Goal: Navigation & Orientation: Find specific page/section

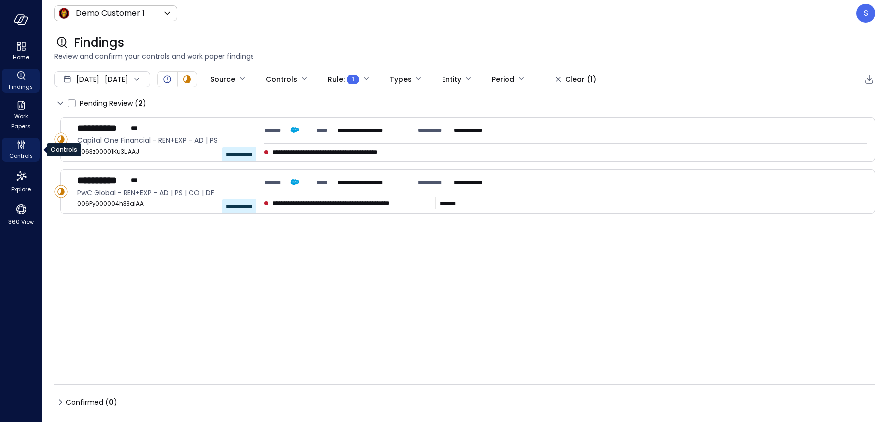
click at [17, 160] on span "Controls" at bounding box center [21, 156] width 24 height 10
click at [17, 153] on span "Controls" at bounding box center [21, 156] width 24 height 10
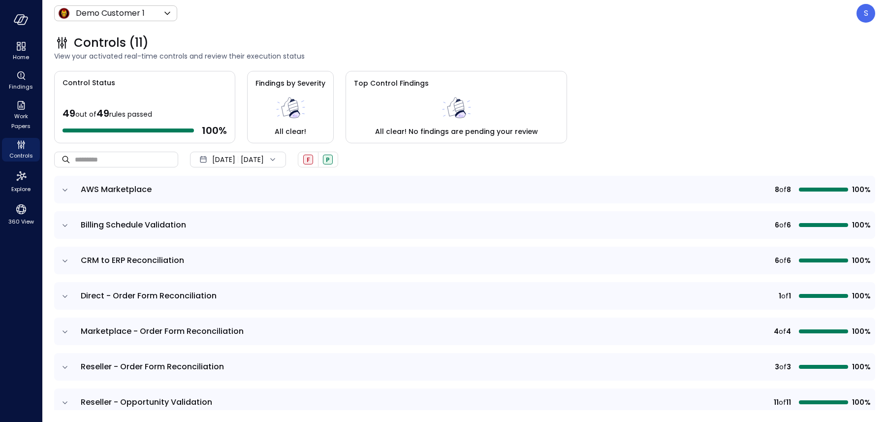
click at [278, 158] on icon at bounding box center [273, 160] width 10 height 10
click at [226, 214] on li "Current Year 2025" at bounding box center [243, 219] width 78 height 16
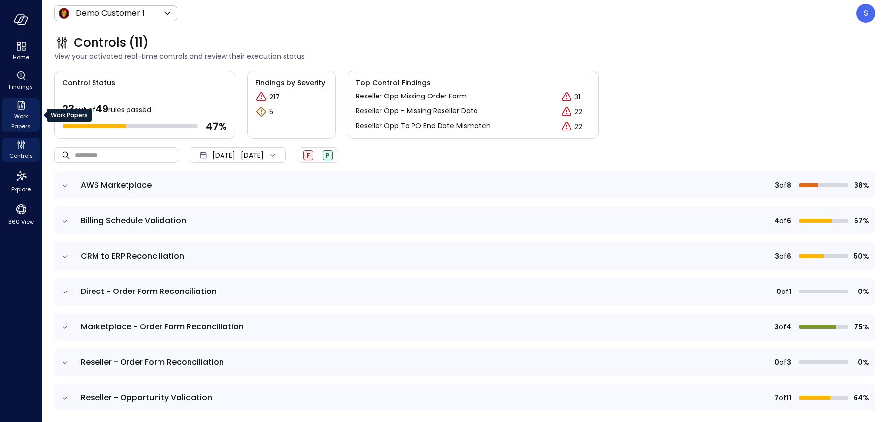
click at [16, 107] on icon "Work Papers" at bounding box center [21, 105] width 12 height 12
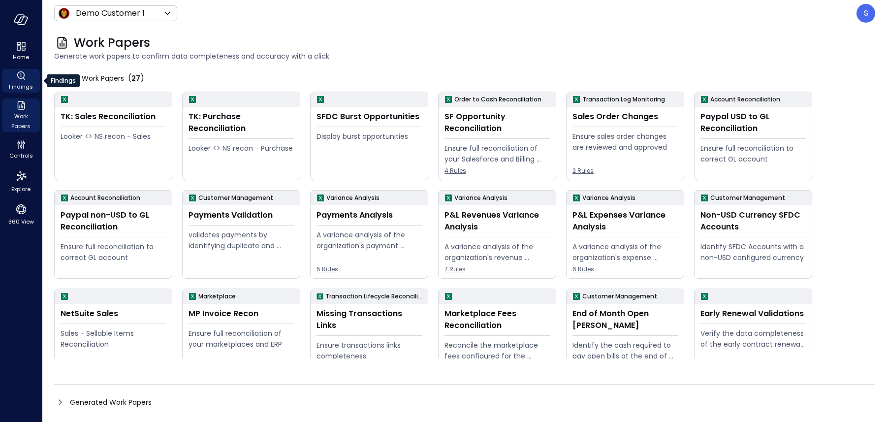
click at [24, 76] on icon "Findings" at bounding box center [21, 76] width 12 height 12
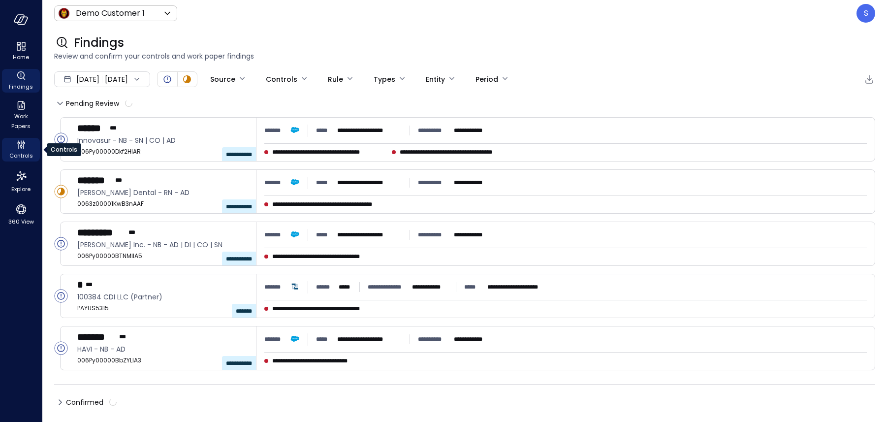
click at [25, 148] on icon "Controls" at bounding box center [21, 145] width 12 height 12
